Goal: Entertainment & Leisure: Consume media (video, audio)

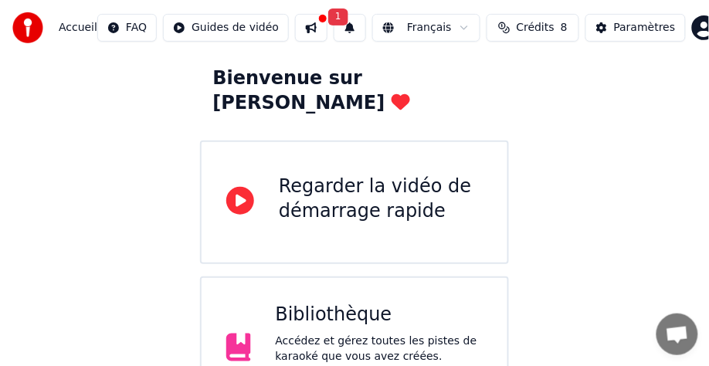
scroll to position [232, 0]
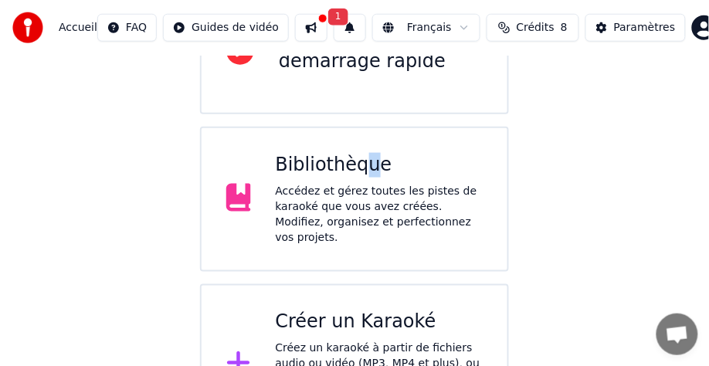
click at [365, 153] on div "Bibliothèque" at bounding box center [380, 165] width 208 height 25
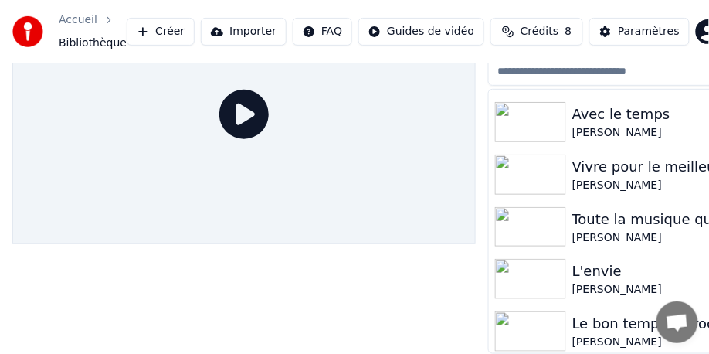
scroll to position [695, 0]
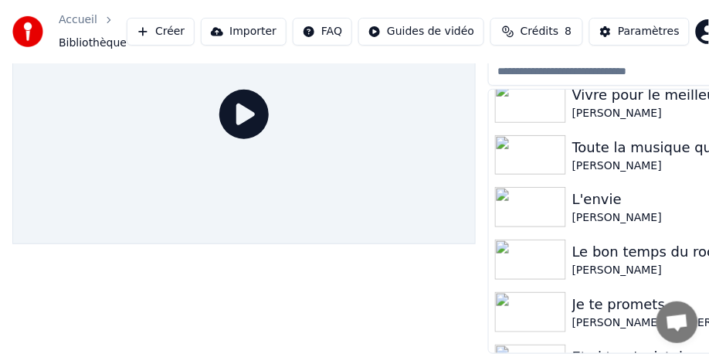
click at [582, 315] on div "[PERSON_NAME] • & [PERSON_NAME] • (Live au [GEOGRAPHIC_DATA], [GEOGRAPHIC_DATA]…" at bounding box center [692, 322] width 241 height 15
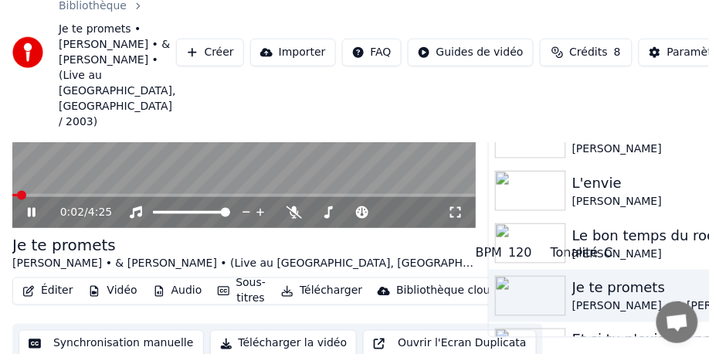
scroll to position [222, 0]
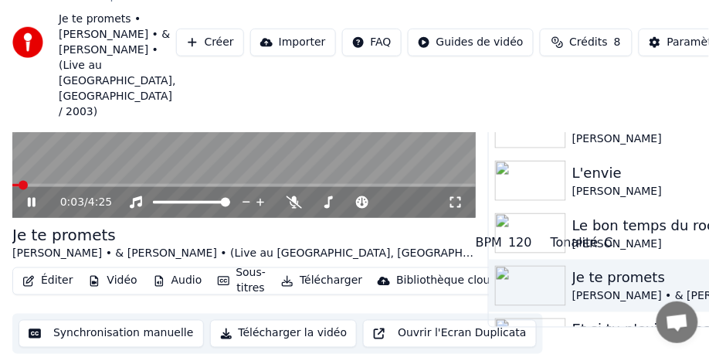
drag, startPoint x: 450, startPoint y: 204, endPoint x: 449, endPoint y: 217, distance: 13.2
click at [451, 204] on icon at bounding box center [455, 202] width 11 height 11
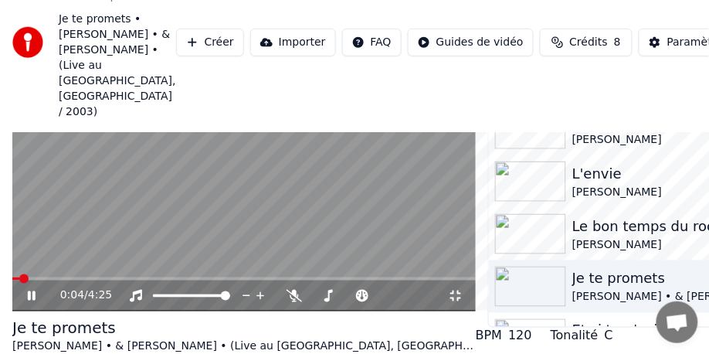
scroll to position [0, 0]
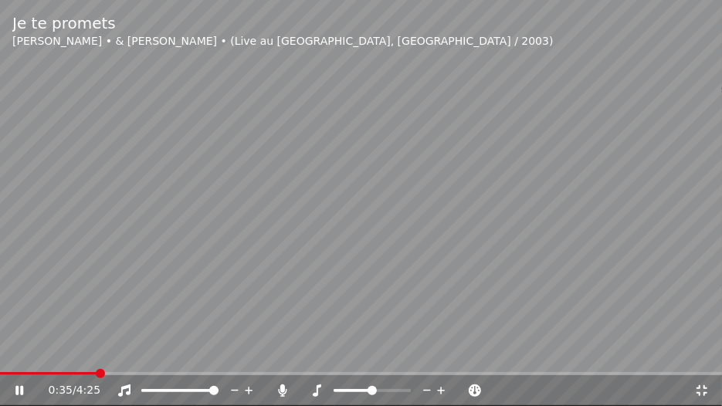
click at [348, 365] on span at bounding box center [353, 390] width 39 height 3
click at [339, 365] on span at bounding box center [339, 390] width 9 height 9
click at [160, 355] on video at bounding box center [361, 203] width 722 height 406
drag, startPoint x: 105, startPoint y: 350, endPoint x: 92, endPoint y: 352, distance: 13.3
click at [103, 349] on video at bounding box center [361, 203] width 722 height 406
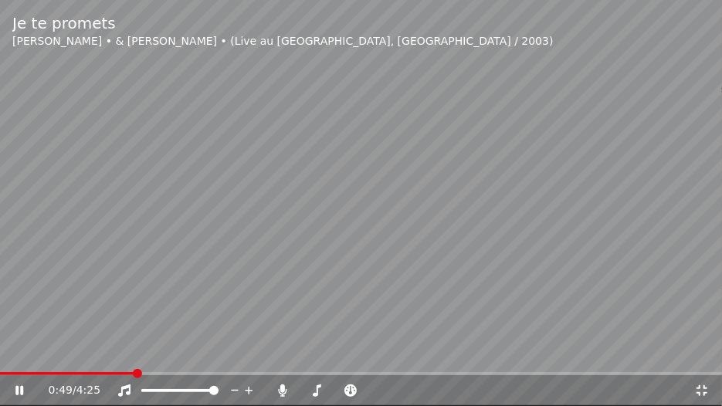
click at [22, 365] on icon at bounding box center [19, 390] width 8 height 9
click at [439, 365] on icon at bounding box center [441, 390] width 15 height 15
click at [437, 365] on icon at bounding box center [441, 390] width 15 height 15
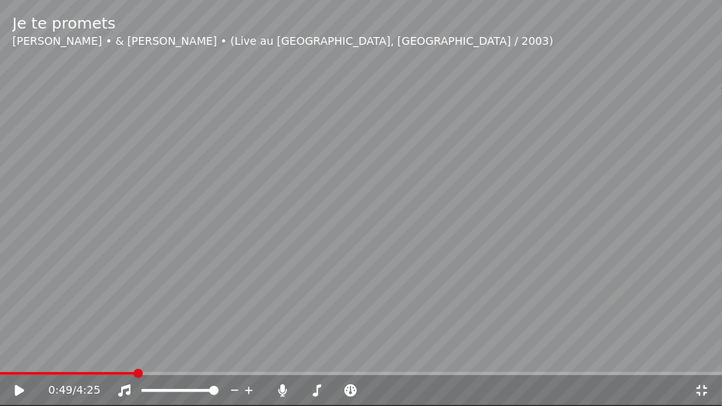
click at [12, 365] on div "0:49 / 4:25" at bounding box center [361, 390] width 710 height 15
click at [21, 365] on icon at bounding box center [19, 391] width 9 height 11
click at [14, 365] on icon at bounding box center [30, 391] width 36 height 12
click at [695, 365] on icon at bounding box center [702, 391] width 15 height 12
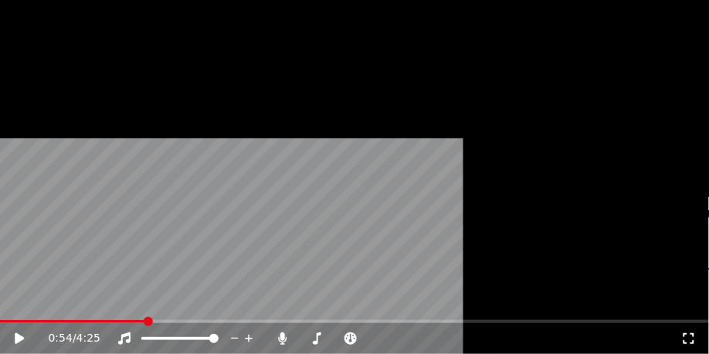
scroll to position [155, 0]
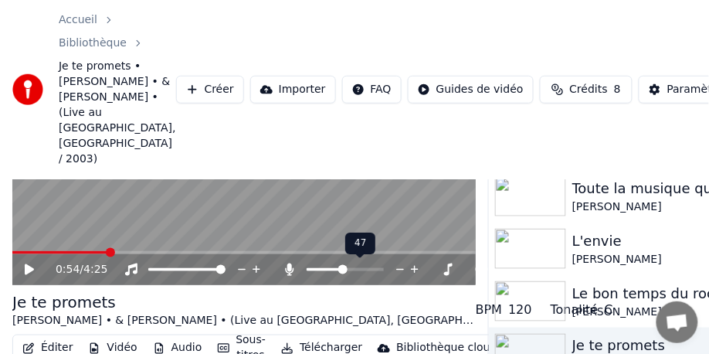
click at [343, 269] on span at bounding box center [342, 269] width 9 height 9
click at [325, 270] on span at bounding box center [327, 269] width 9 height 9
click at [27, 267] on icon at bounding box center [43, 269] width 36 height 12
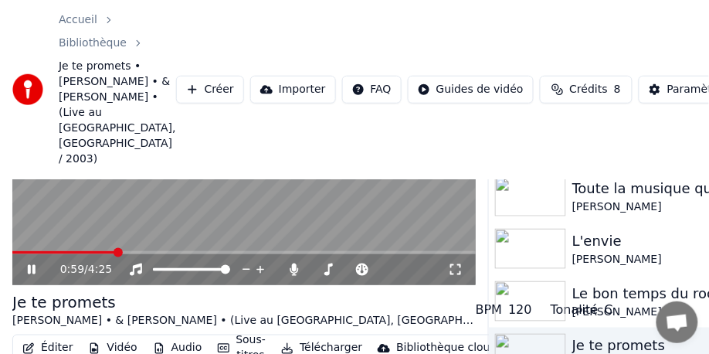
click at [29, 269] on icon at bounding box center [32, 269] width 8 height 9
click at [314, 269] on span at bounding box center [317, 269] width 9 height 9
click at [34, 270] on icon at bounding box center [31, 269] width 9 height 11
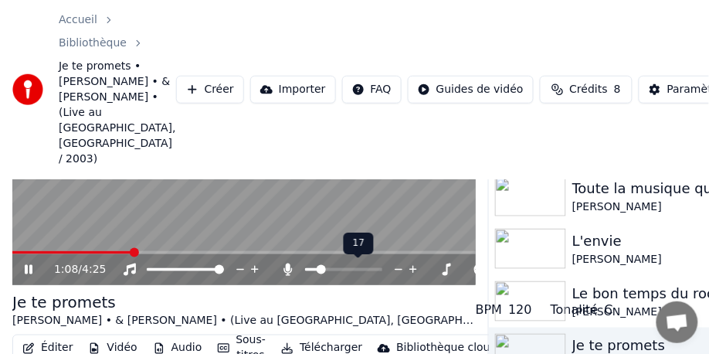
click at [318, 270] on span at bounding box center [311, 269] width 13 height 3
click at [320, 269] on span at bounding box center [322, 269] width 9 height 9
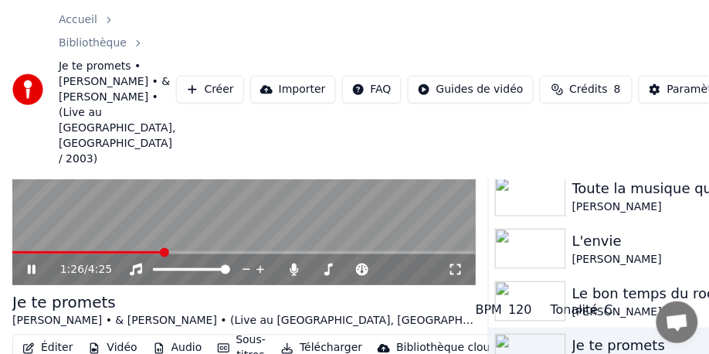
click at [456, 269] on icon at bounding box center [455, 269] width 15 height 12
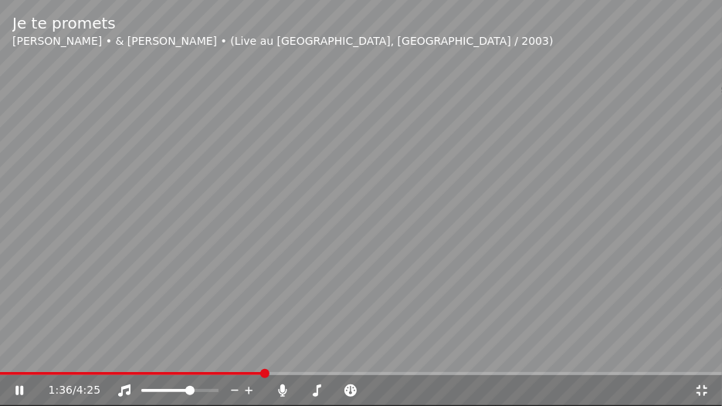
click at [191, 365] on span at bounding box center [189, 390] width 9 height 9
click at [321, 365] on span at bounding box center [322, 390] width 9 height 9
click at [333, 365] on span at bounding box center [334, 390] width 9 height 9
click at [486, 365] on video at bounding box center [361, 203] width 722 height 406
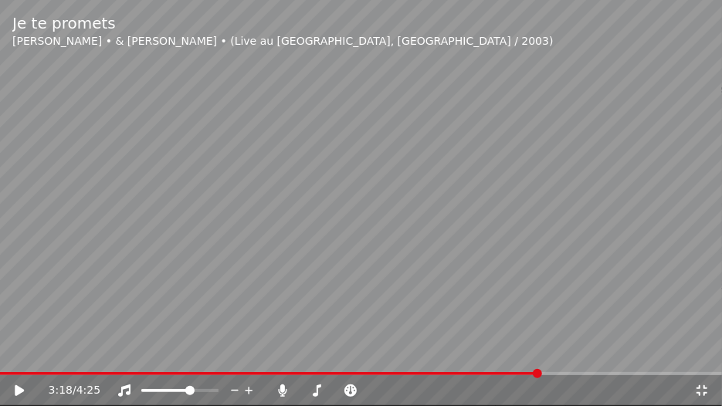
click at [484, 365] on span at bounding box center [270, 373] width 540 height 3
click at [14, 365] on icon at bounding box center [30, 391] width 36 height 12
click at [517, 365] on span at bounding box center [259, 373] width 518 height 3
click at [451, 365] on span at bounding box center [285, 373] width 570 height 3
click at [705, 365] on icon at bounding box center [702, 391] width 11 height 11
